Goal: Task Accomplishment & Management: Manage account settings

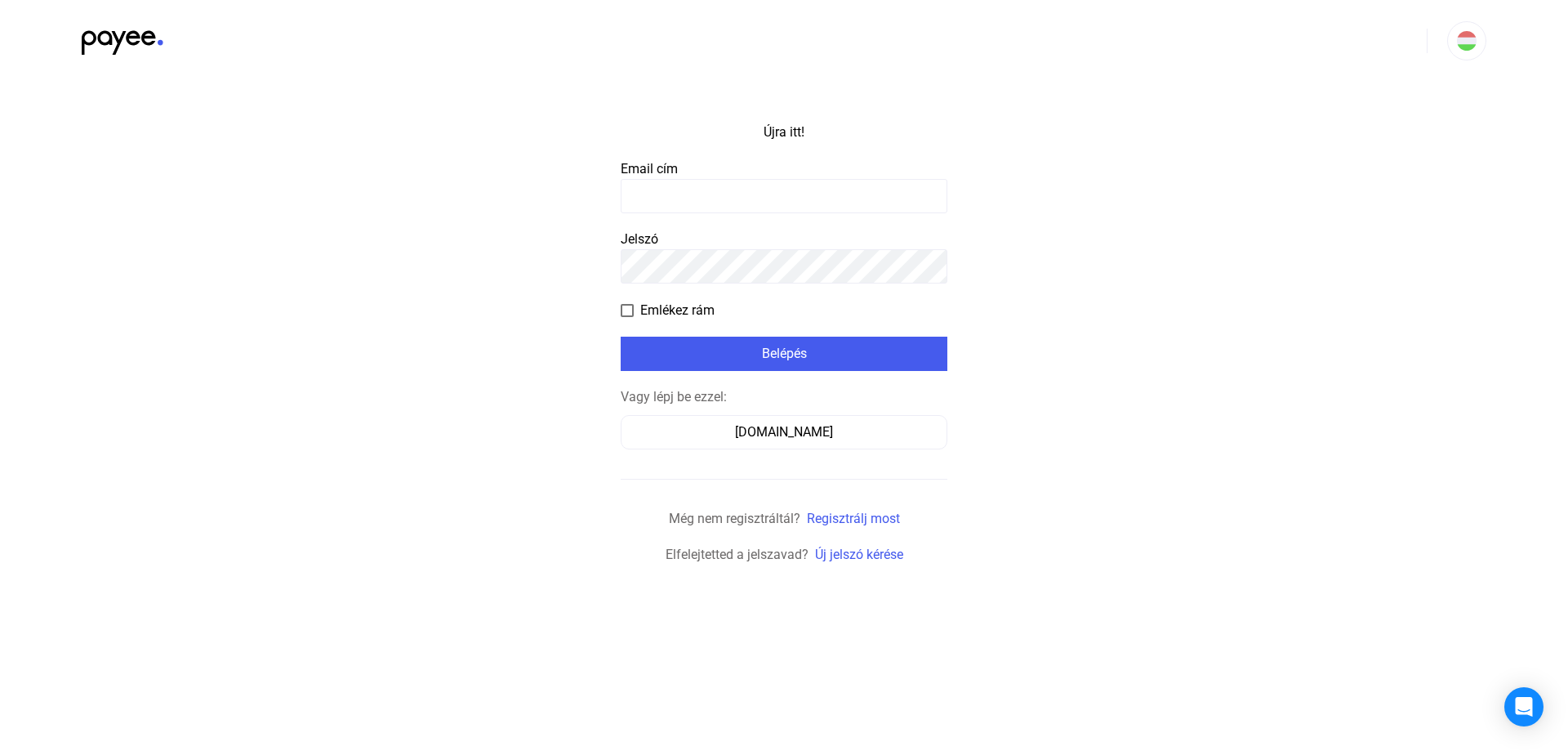
click at [684, 195] on input at bounding box center [783, 196] width 327 height 34
type input "**********"
click input "submit" at bounding box center [0, 0] width 0 height 0
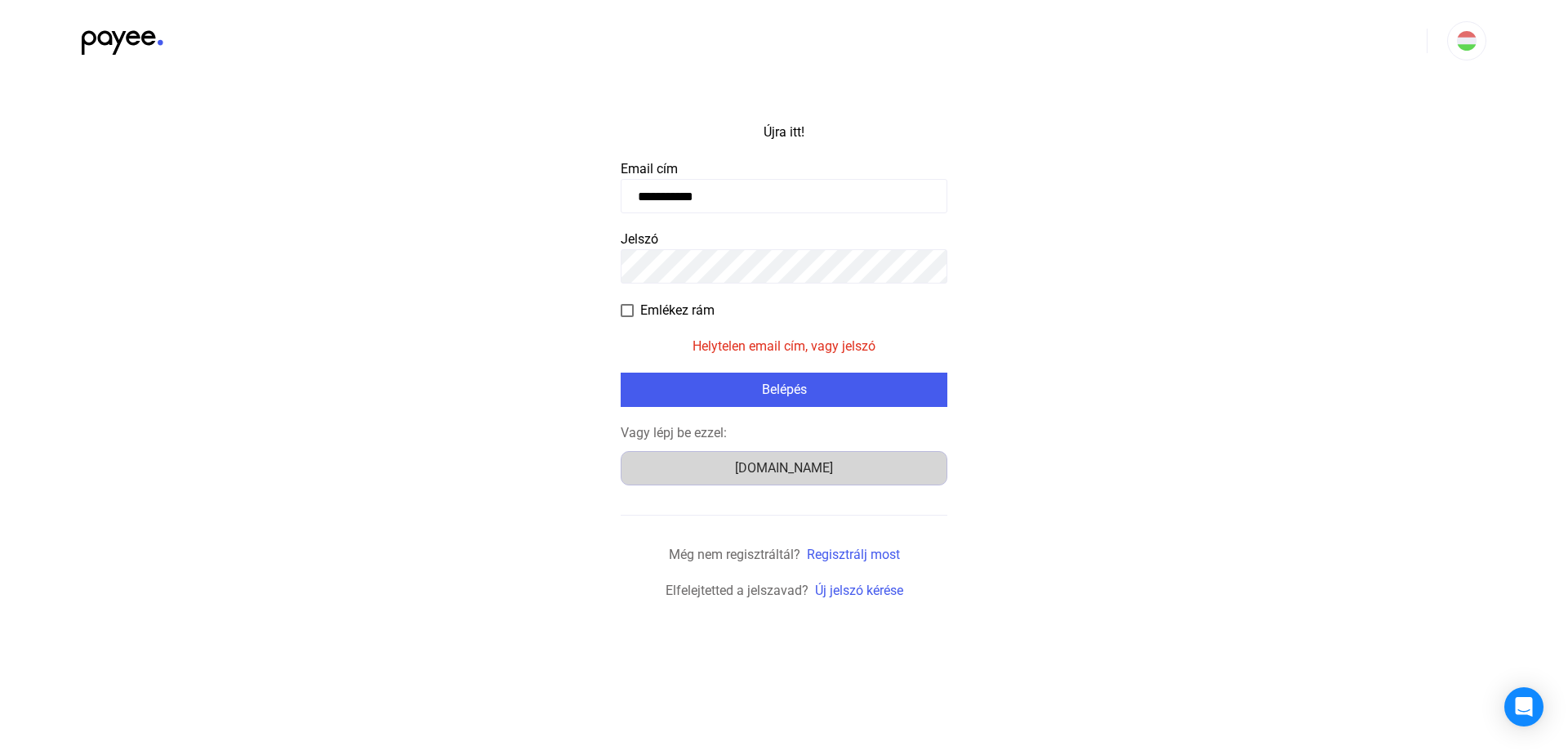
click at [790, 466] on font "[DOMAIN_NAME]" at bounding box center [783, 468] width 98 height 15
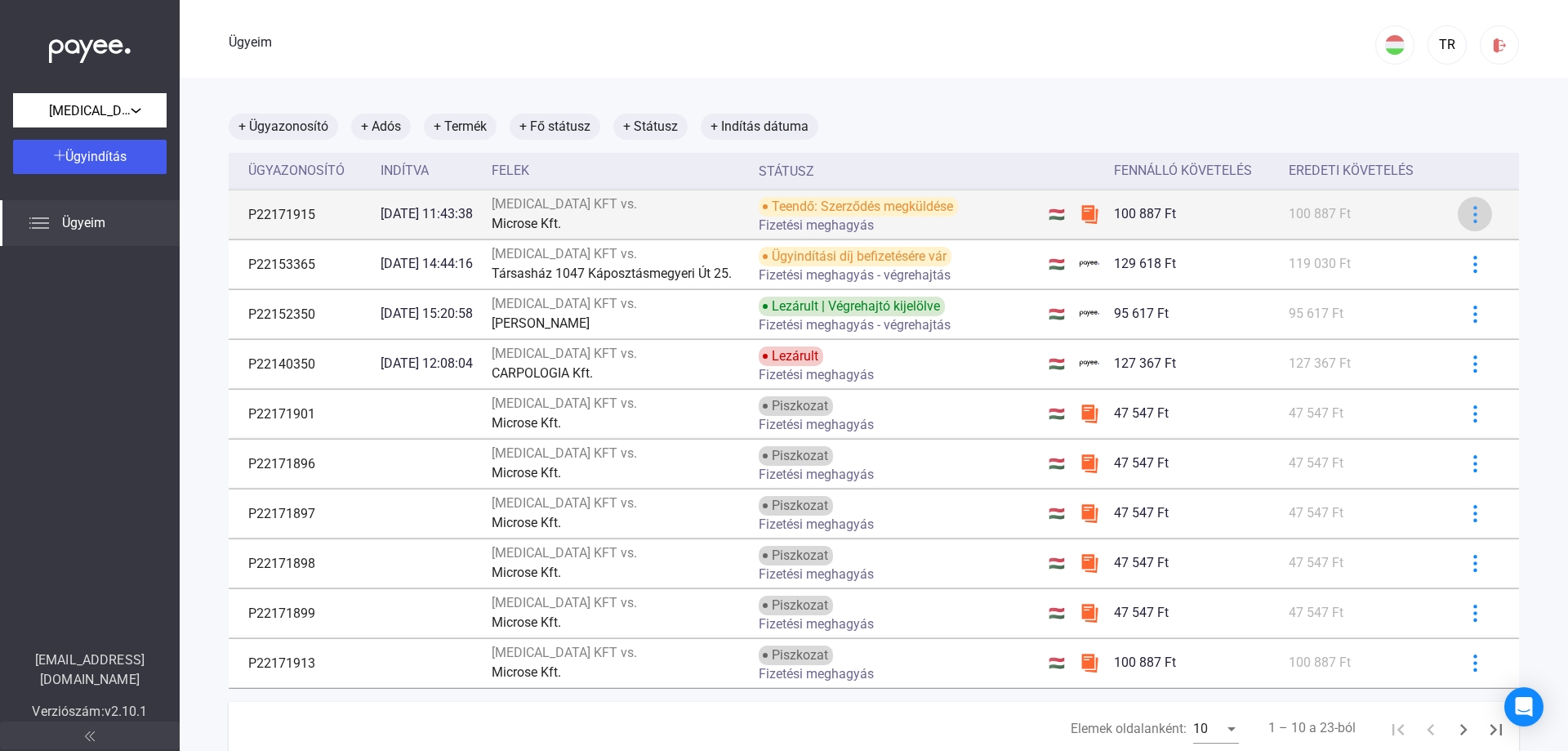
click at [1468, 220] on img at bounding box center [1476, 214] width 17 height 17
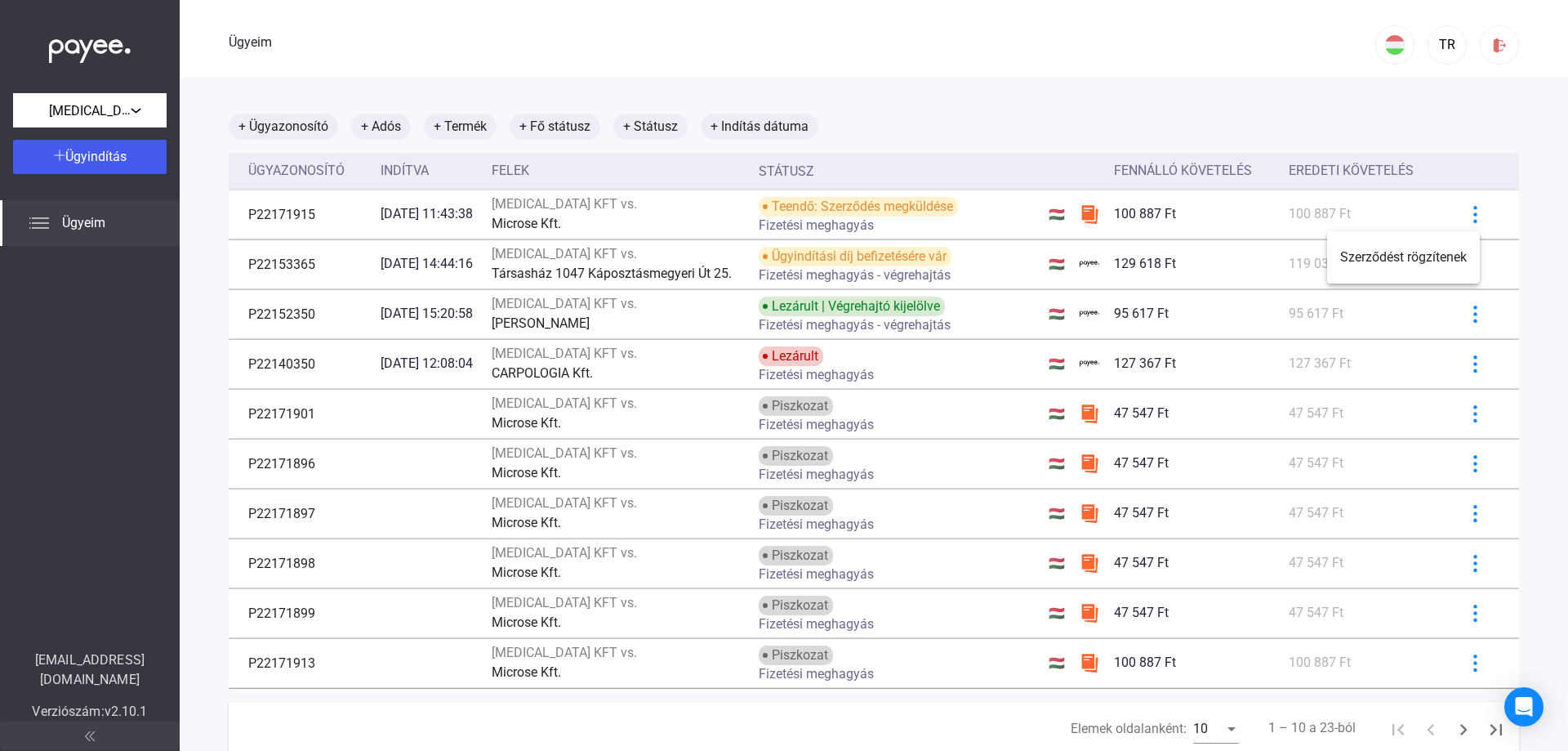
click at [1461, 217] on div at bounding box center [784, 376] width 1568 height 751
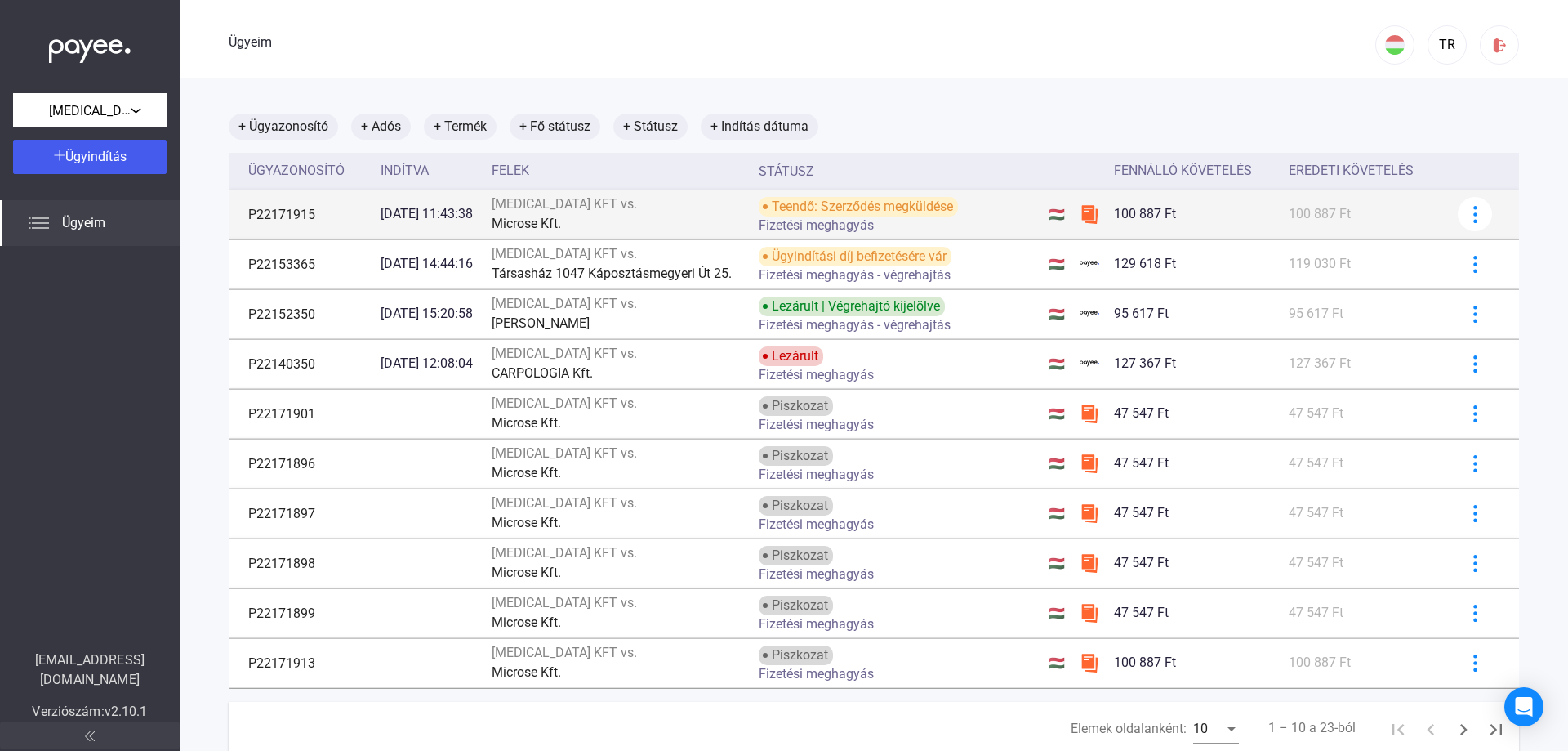
click at [1091, 215] on img at bounding box center [1089, 213] width 20 height 20
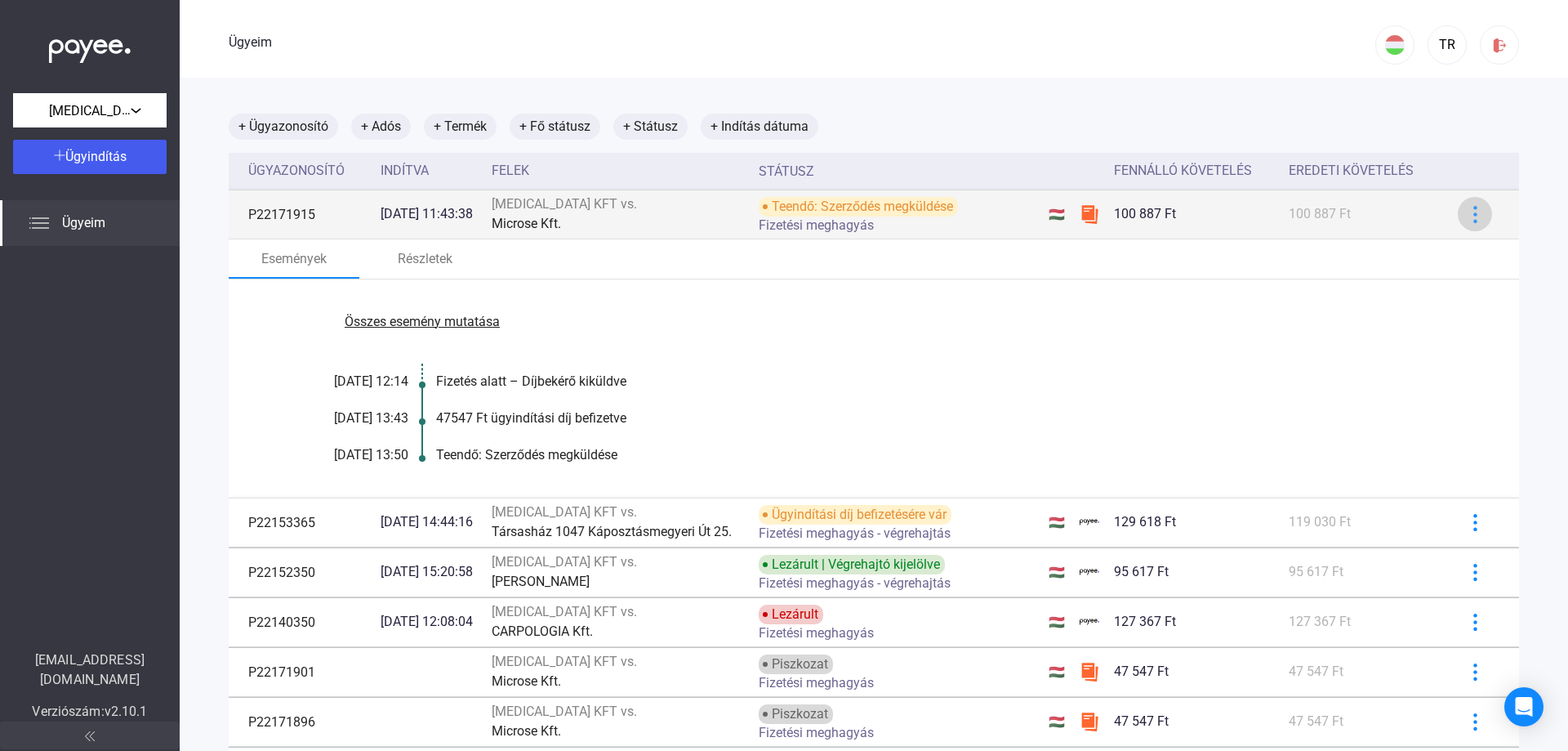
click at [1467, 218] on img at bounding box center [1476, 214] width 17 height 17
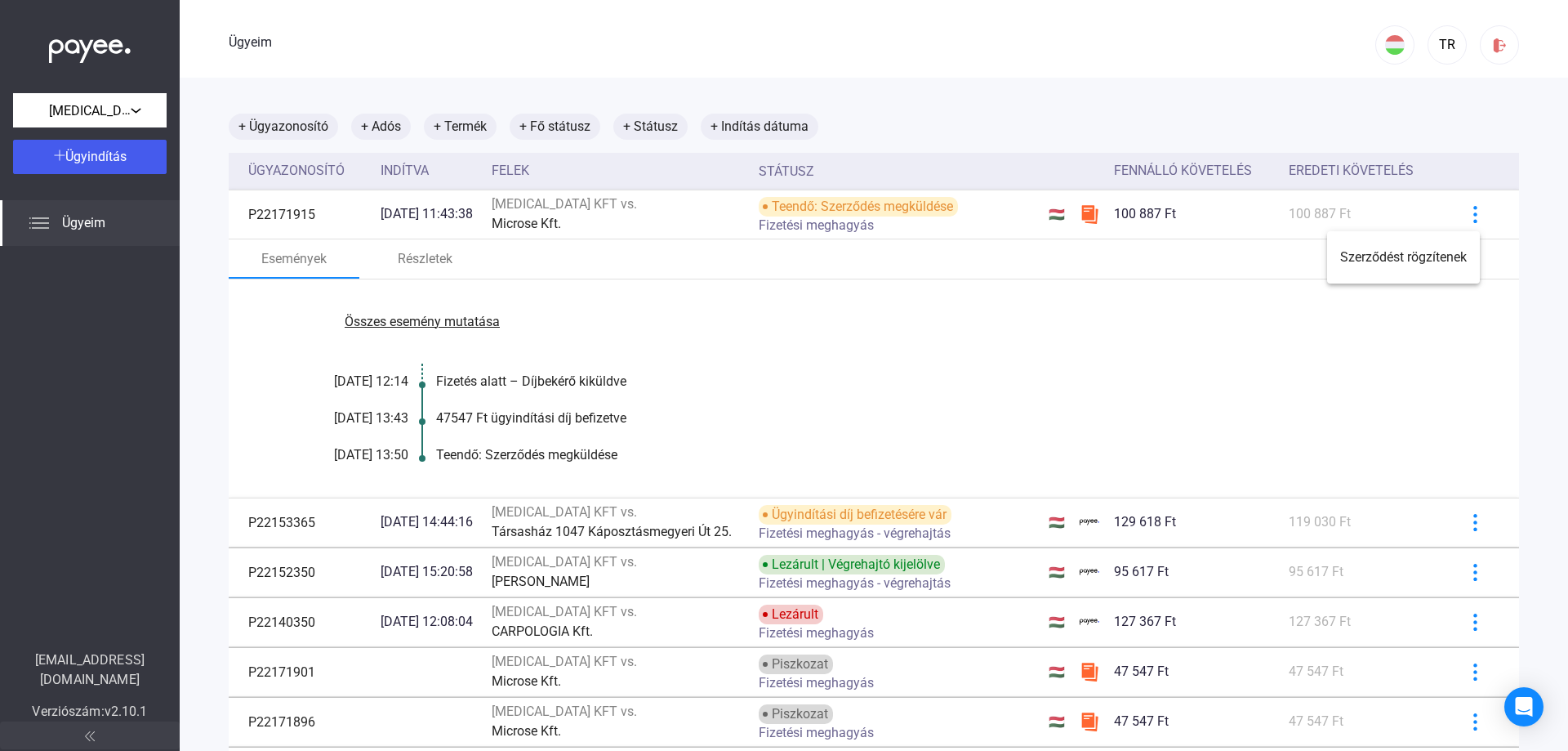
click at [1462, 217] on div at bounding box center [784, 376] width 1568 height 751
click at [449, 323] on font "Összes esemény mutatása" at bounding box center [422, 321] width 155 height 15
